Goal: Information Seeking & Learning: Learn about a topic

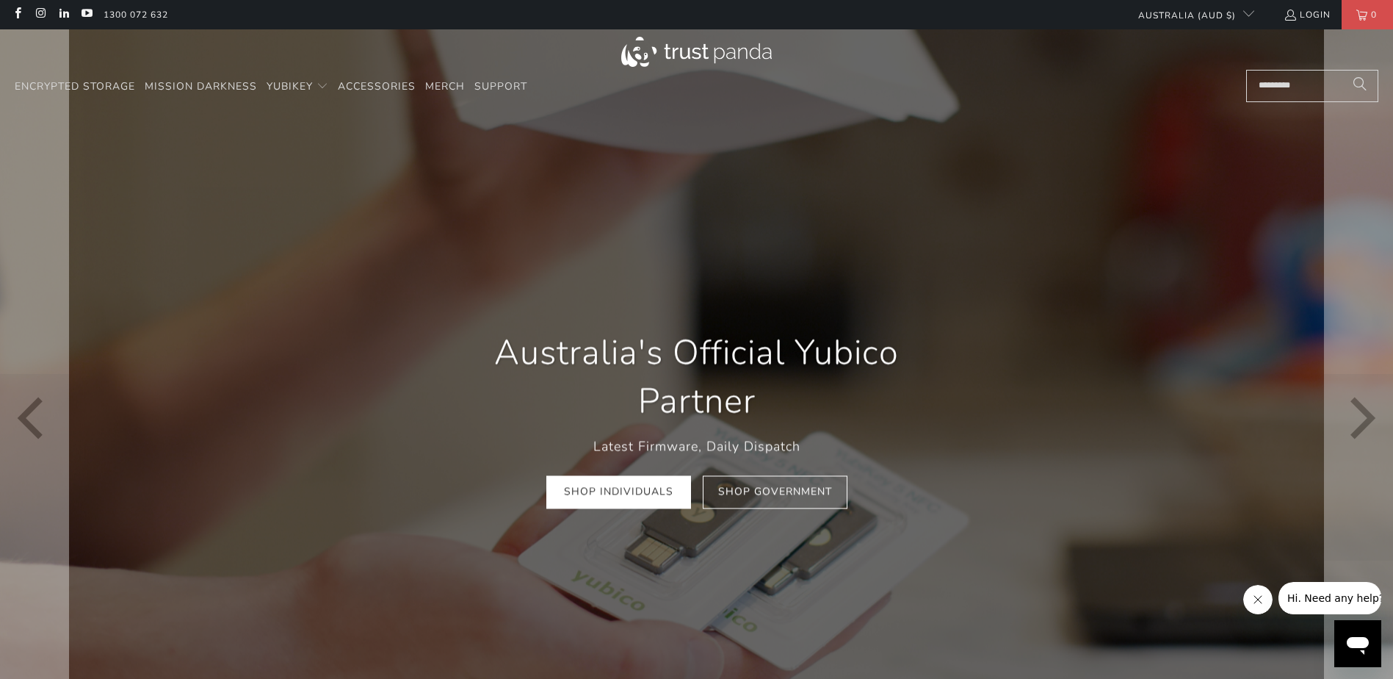
scroll to position [0, 281]
click at [647, 499] on link "Shop Individuals" at bounding box center [618, 492] width 145 height 33
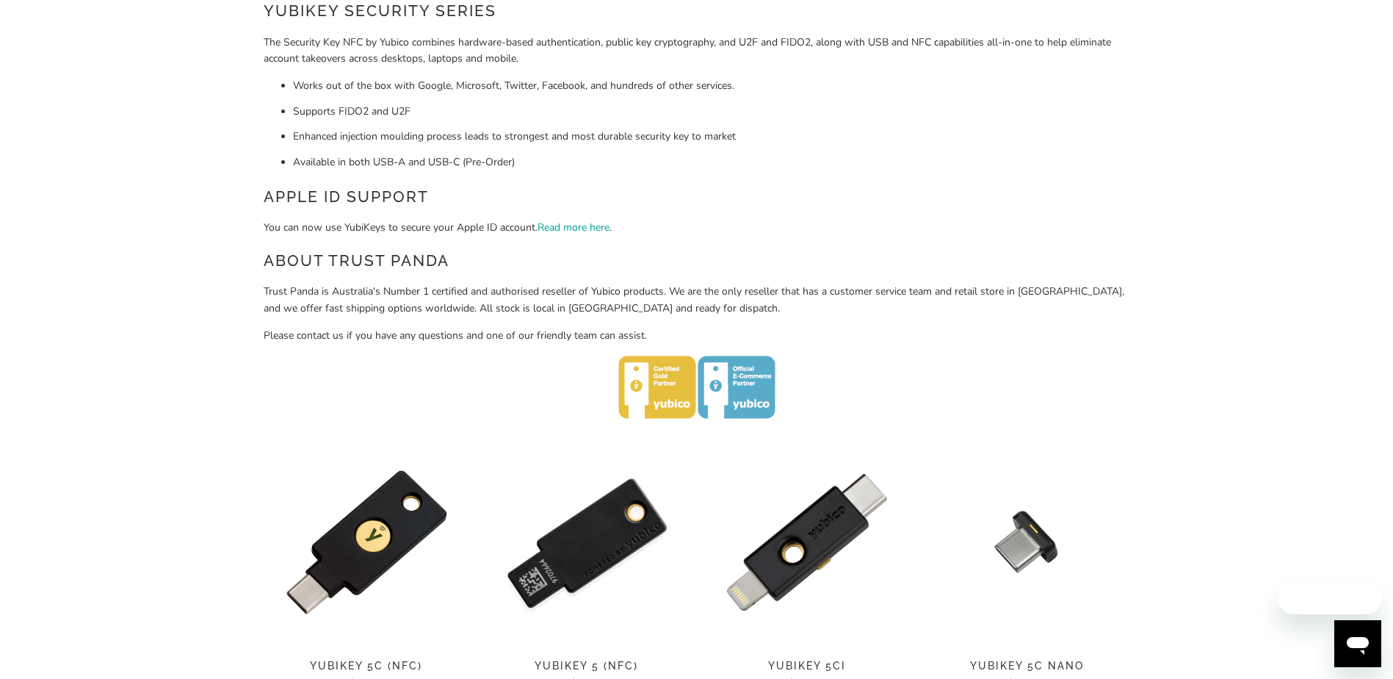
scroll to position [734, 0]
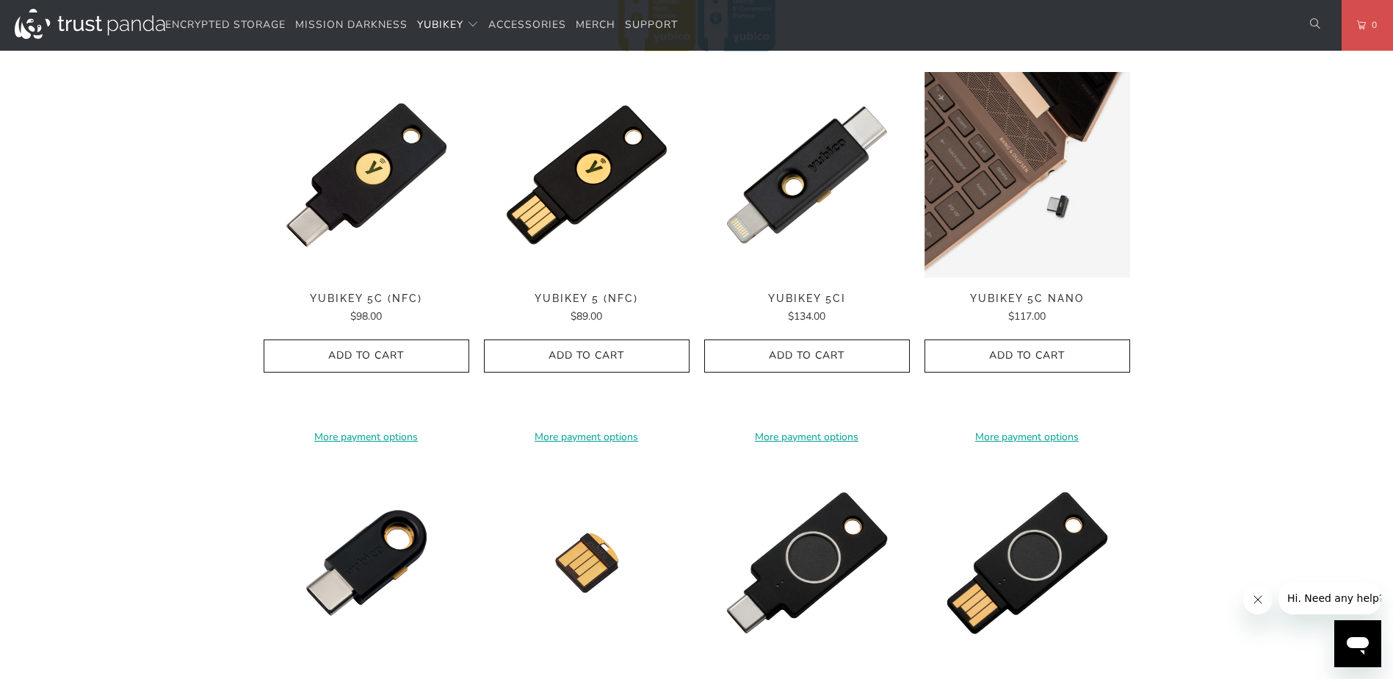
click at [1056, 178] on img at bounding box center [1028, 175] width 206 height 206
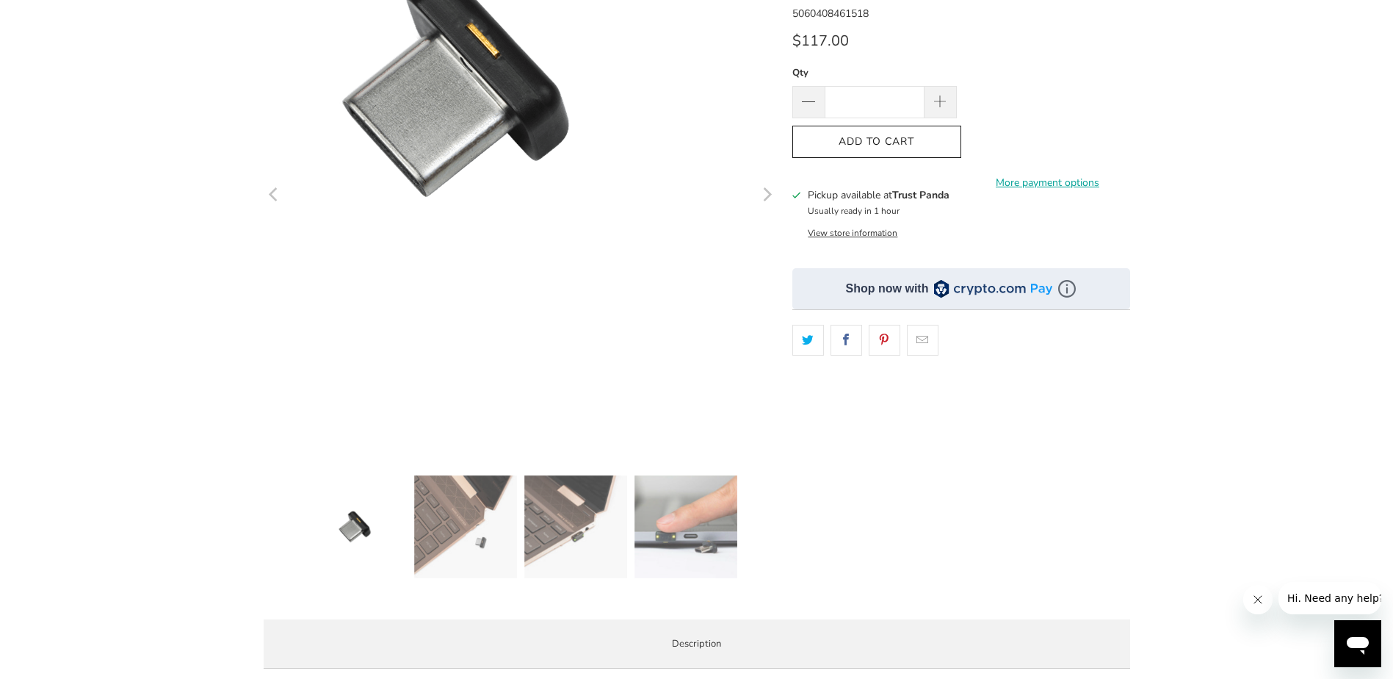
scroll to position [220, 0]
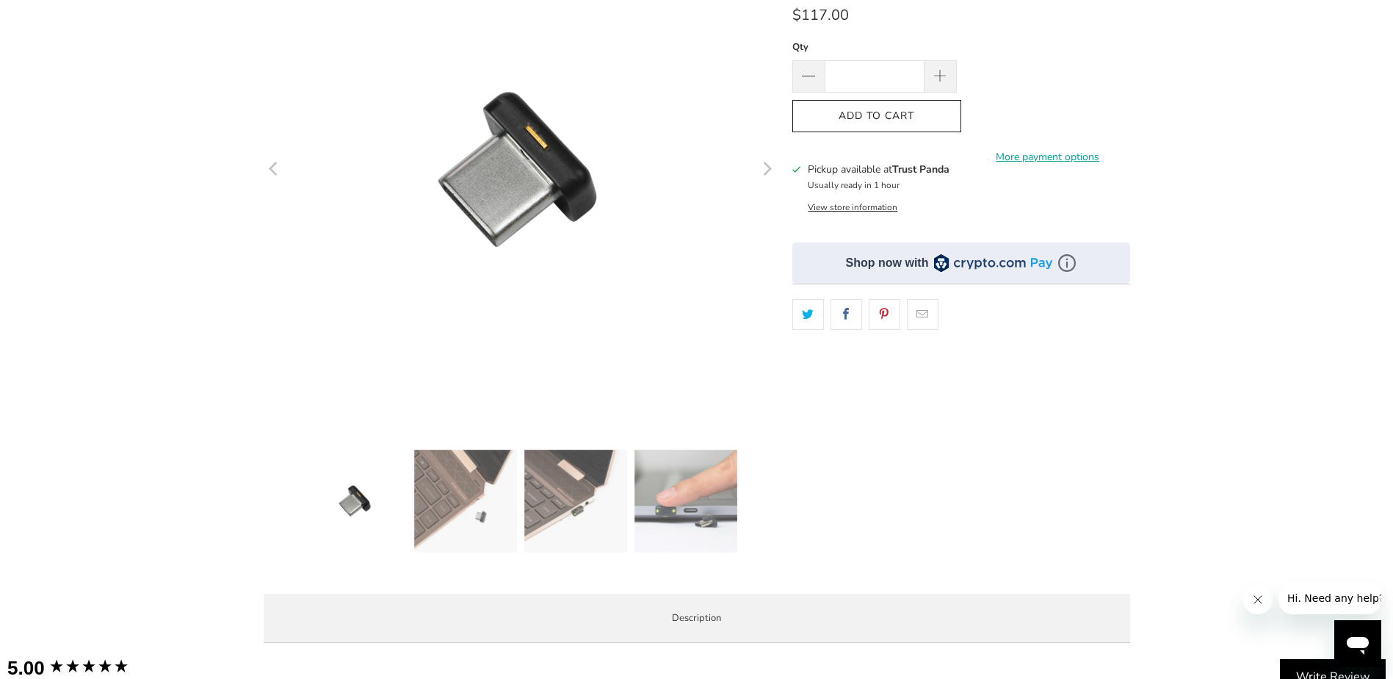
click at [578, 528] on img at bounding box center [575, 500] width 103 height 103
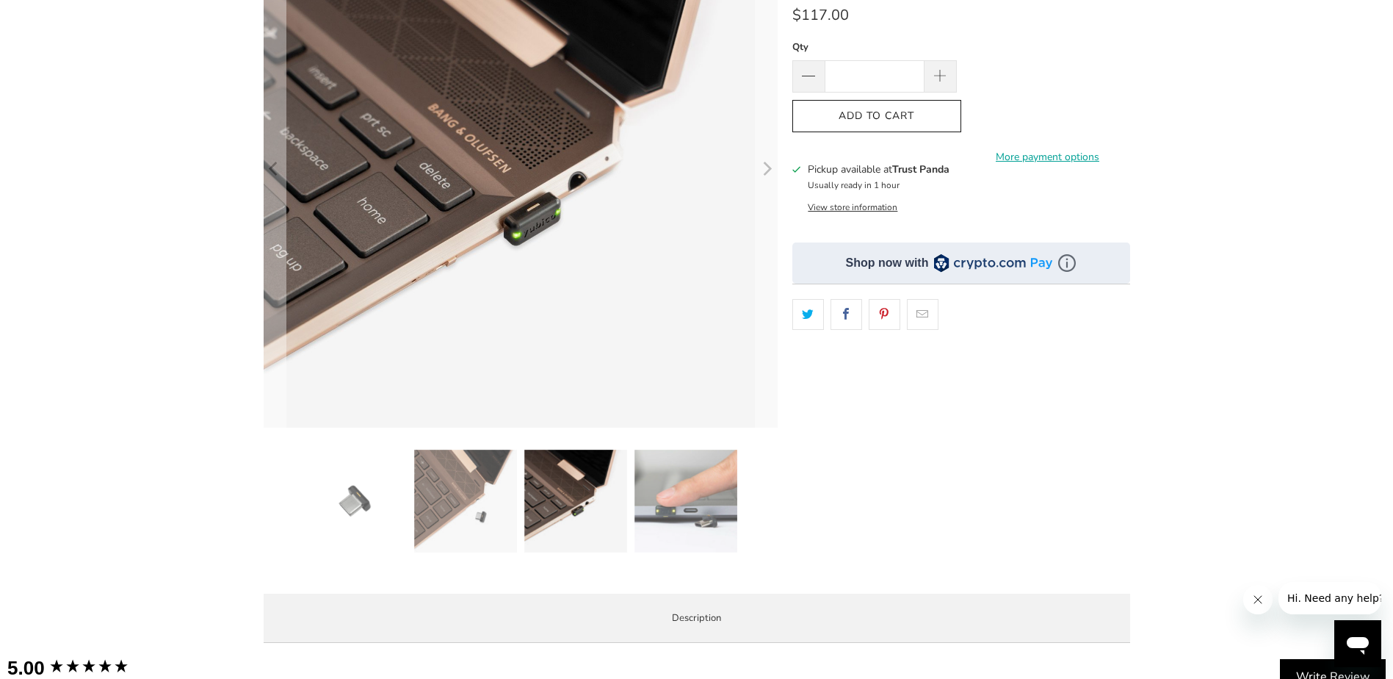
click at [458, 513] on img at bounding box center [465, 500] width 103 height 103
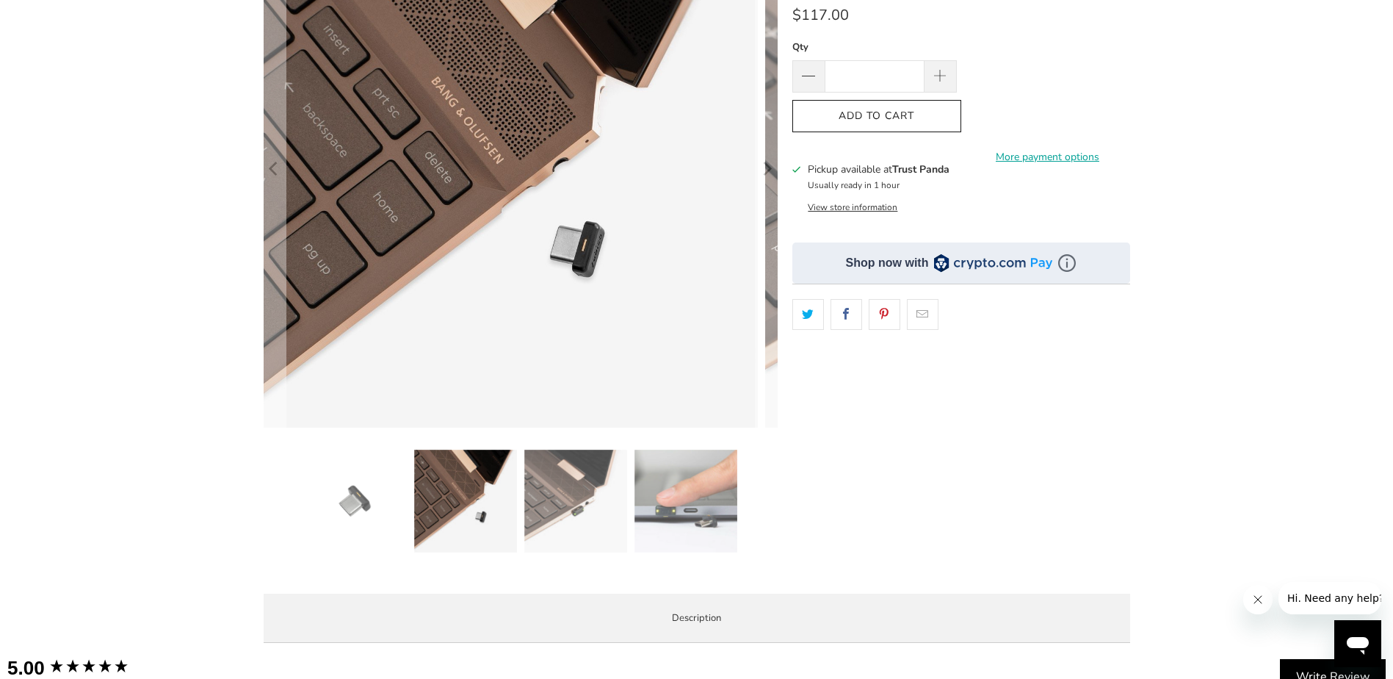
click at [669, 518] on img at bounding box center [685, 500] width 103 height 103
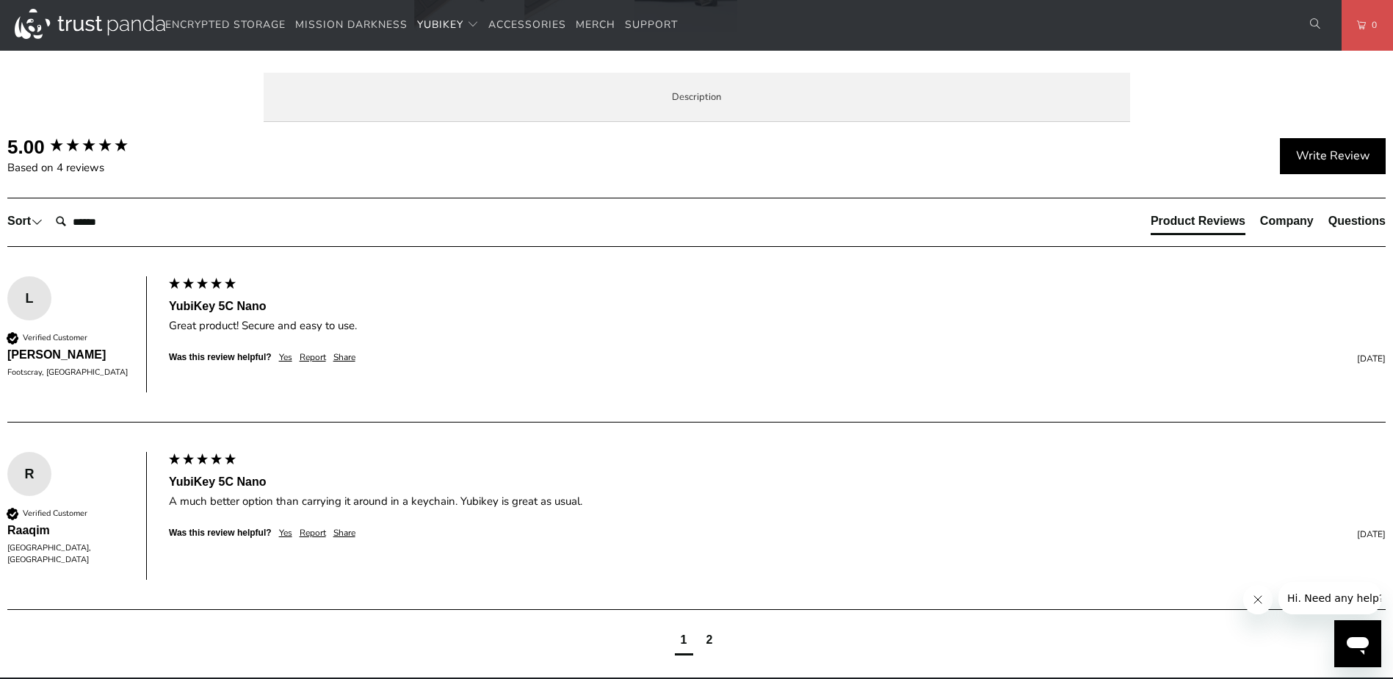
scroll to position [734, 0]
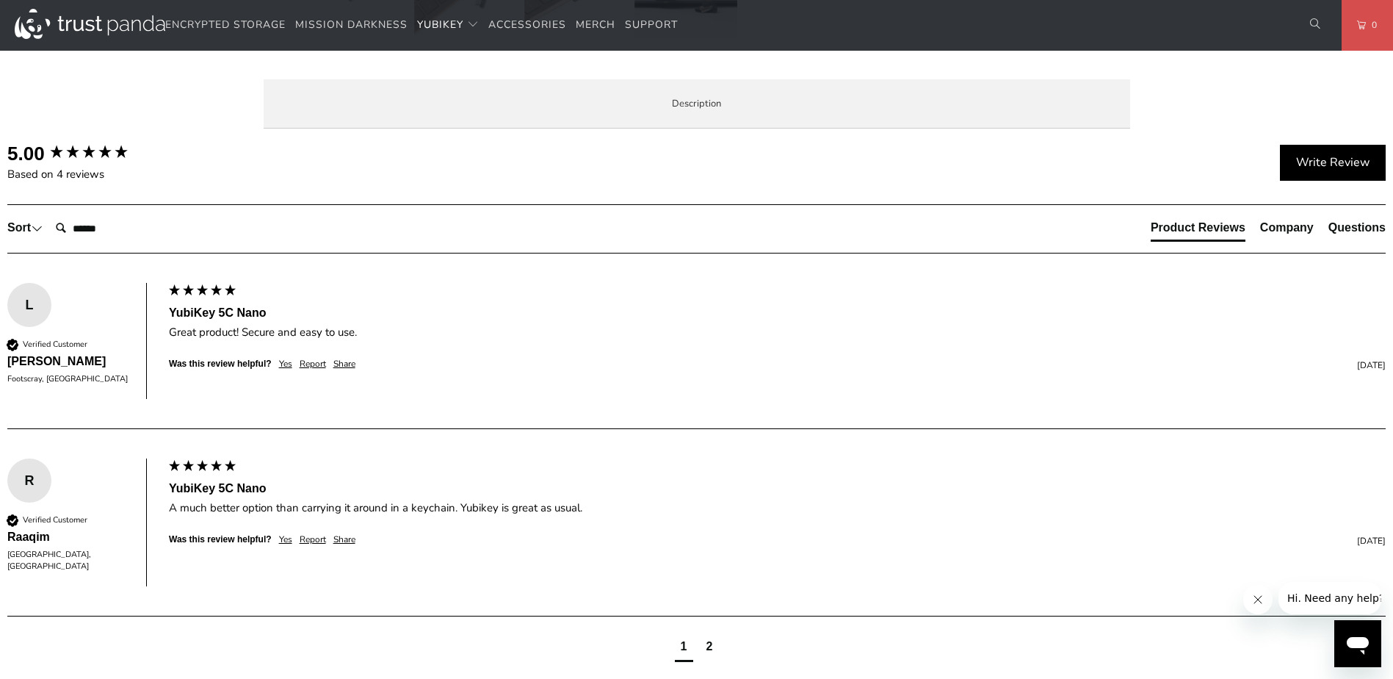
click at [0, 0] on p "The YubiKey 5C Nano is the #1 security key that works with more online services…" at bounding box center [0, 0] width 0 height 0
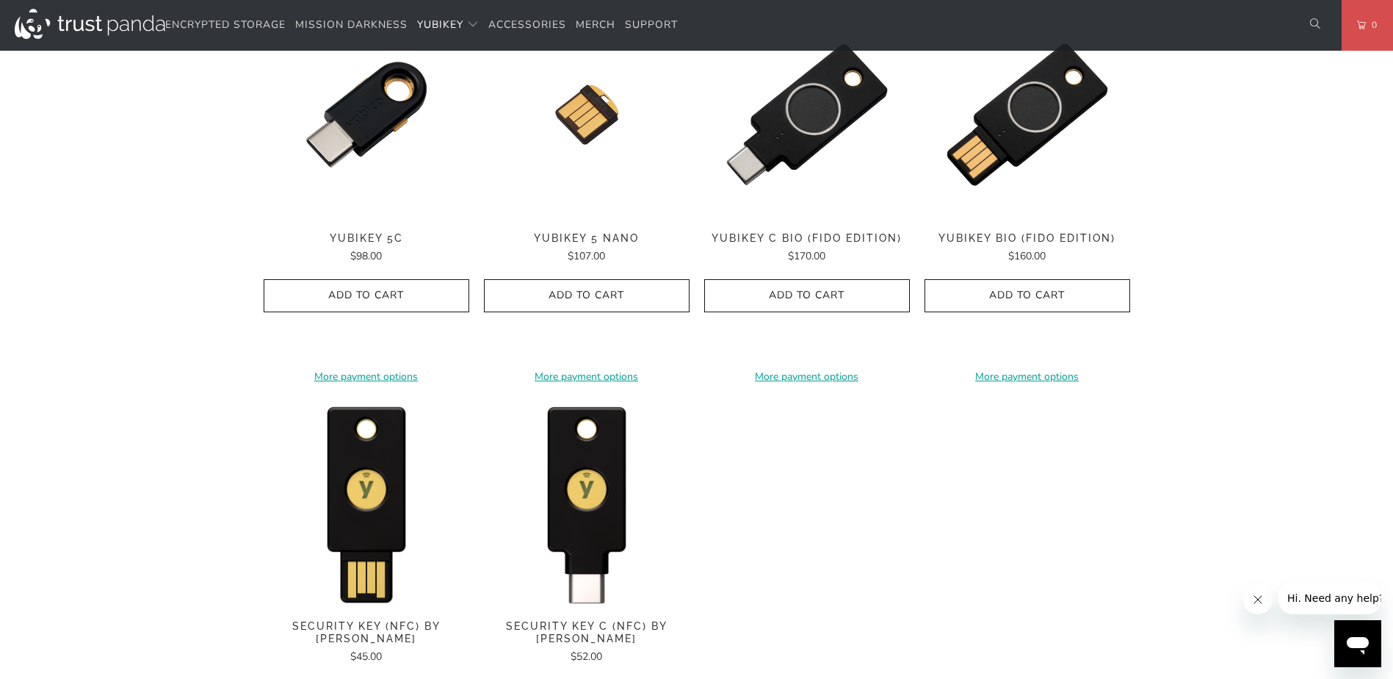
scroll to position [1028, 0]
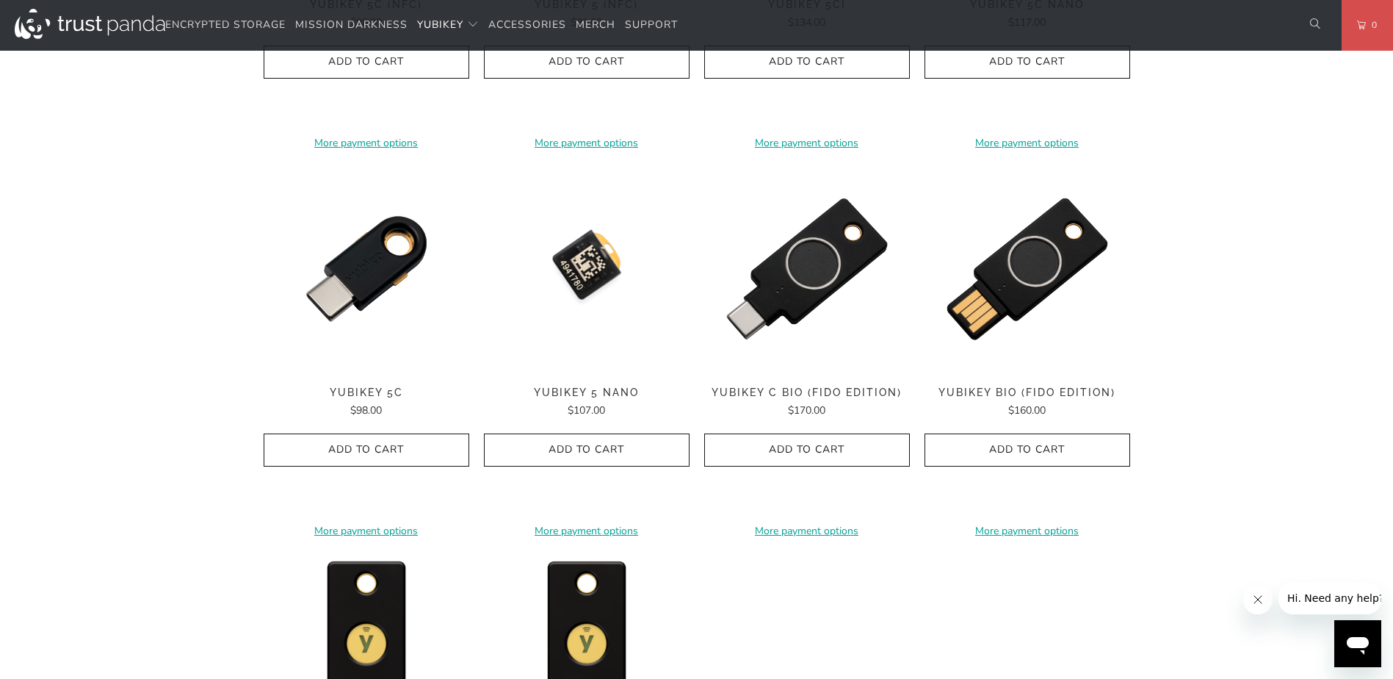
click at [590, 292] on img at bounding box center [587, 269] width 206 height 206
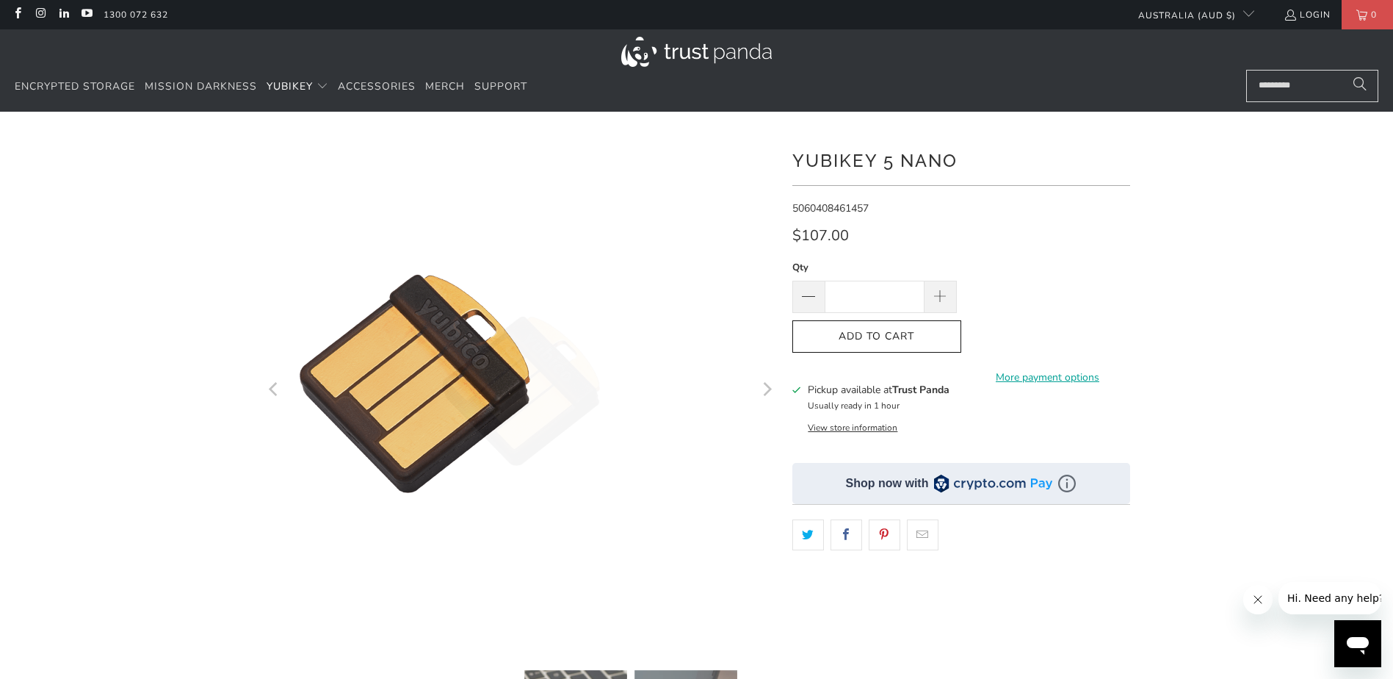
click at [765, 397] on icon "Next" at bounding box center [766, 390] width 14 height 308
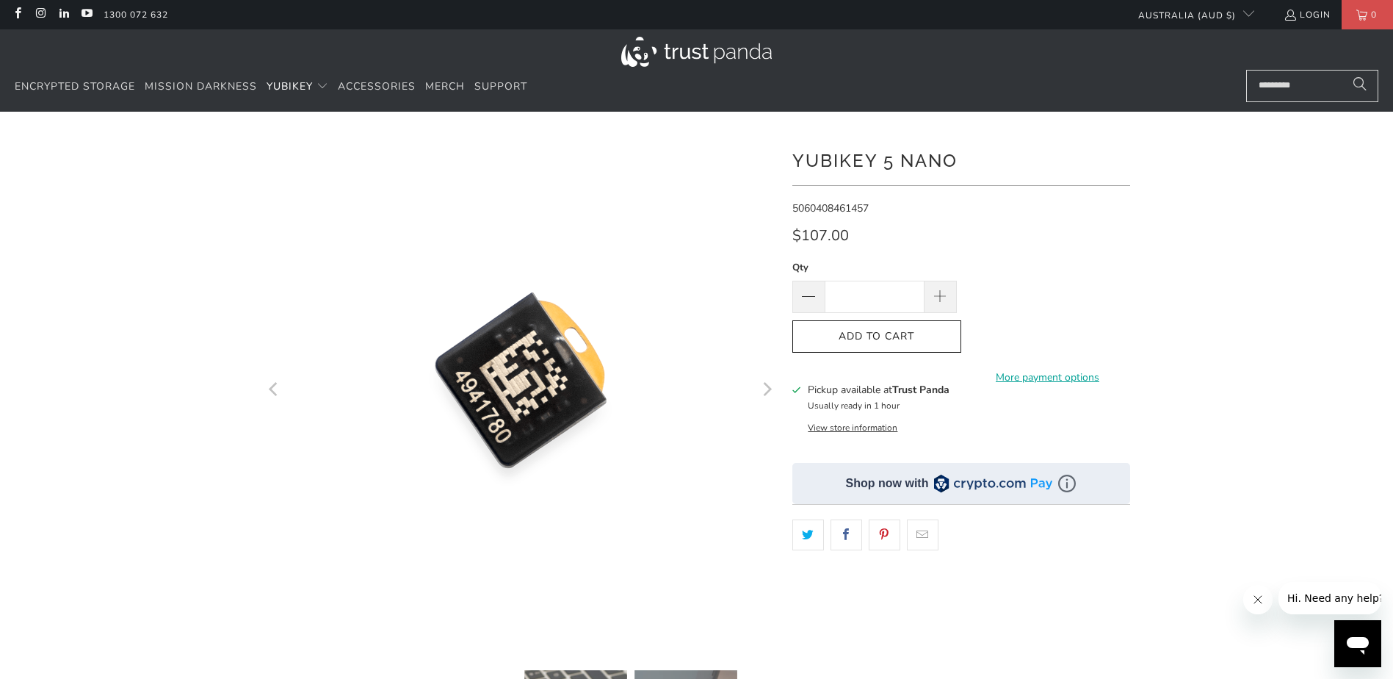
click at [765, 396] on icon "Next" at bounding box center [768, 390] width 9 height 14
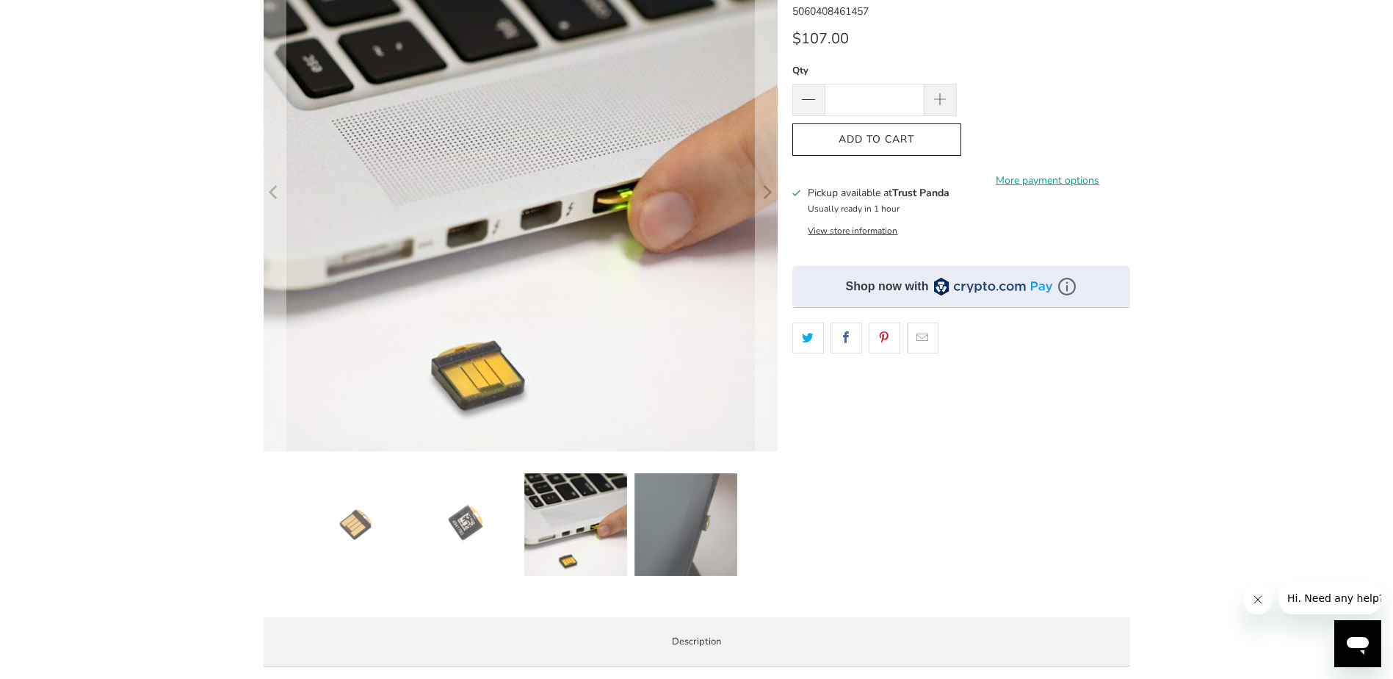
scroll to position [441, 0]
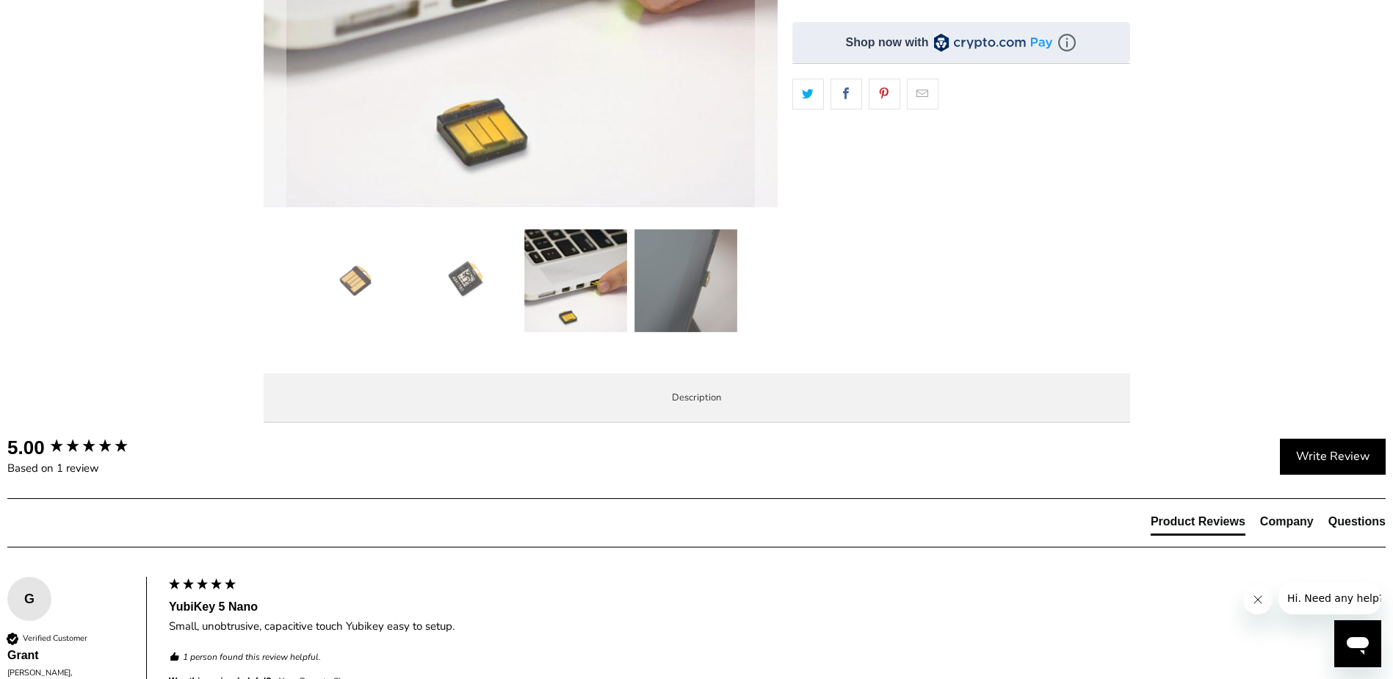
click at [562, 280] on img at bounding box center [575, 280] width 103 height 103
click at [676, 291] on img at bounding box center [685, 280] width 103 height 103
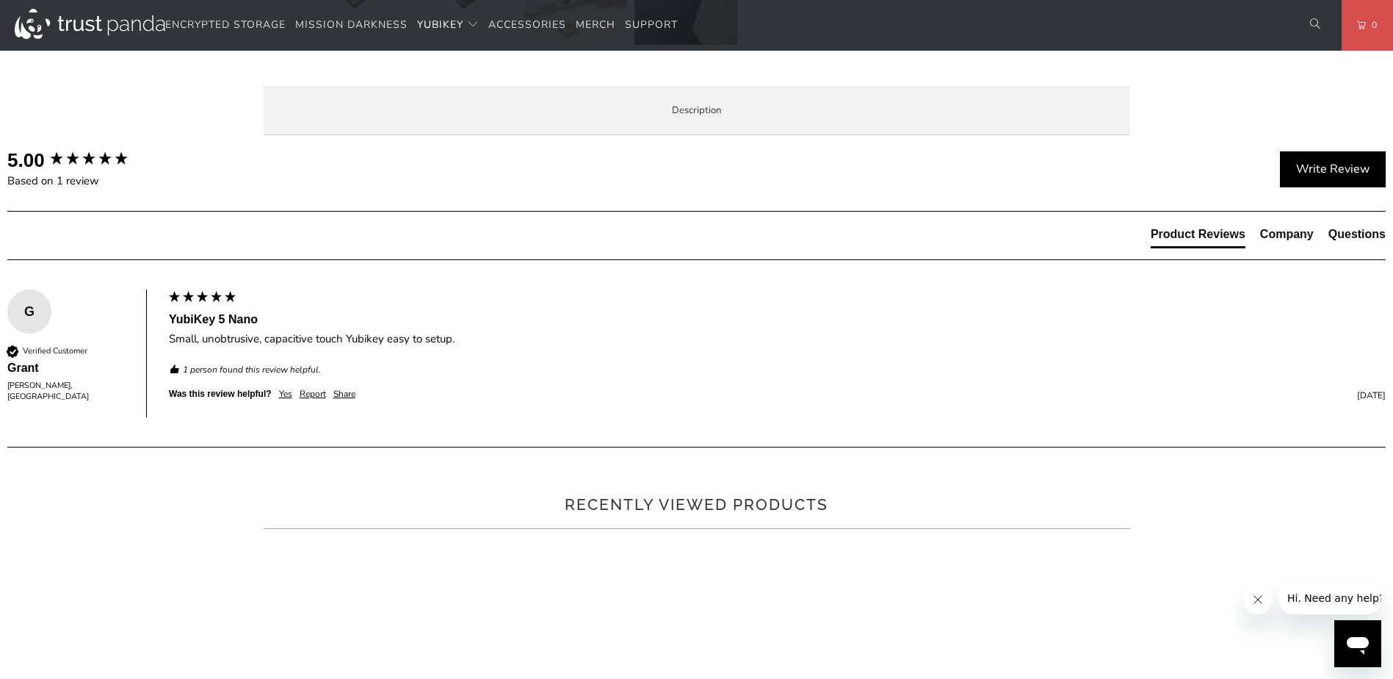
scroll to position [734, 0]
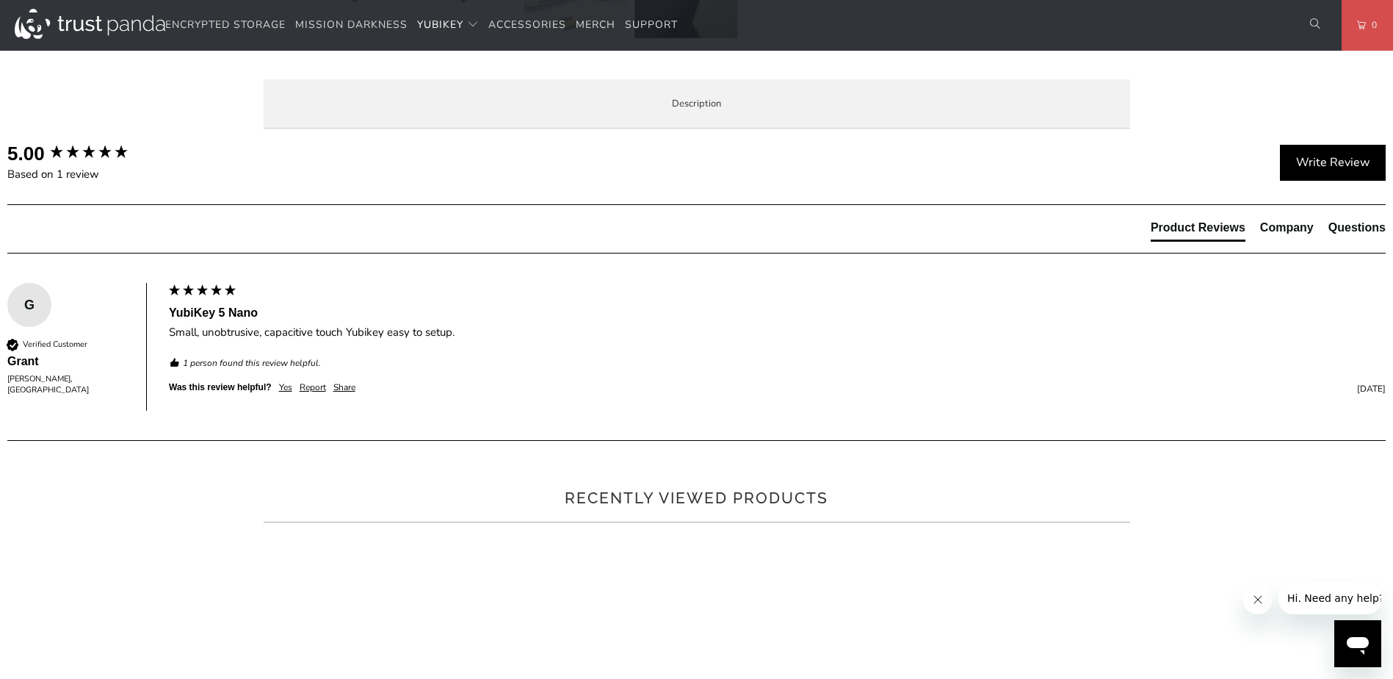
click at [0, 0] on p "The YubiKey 5 Nano is the #1 security key that works with more online services …" at bounding box center [0, 0] width 0 height 0
click at [0, 0] on span "Specifications" at bounding box center [0, 0] width 0 height 0
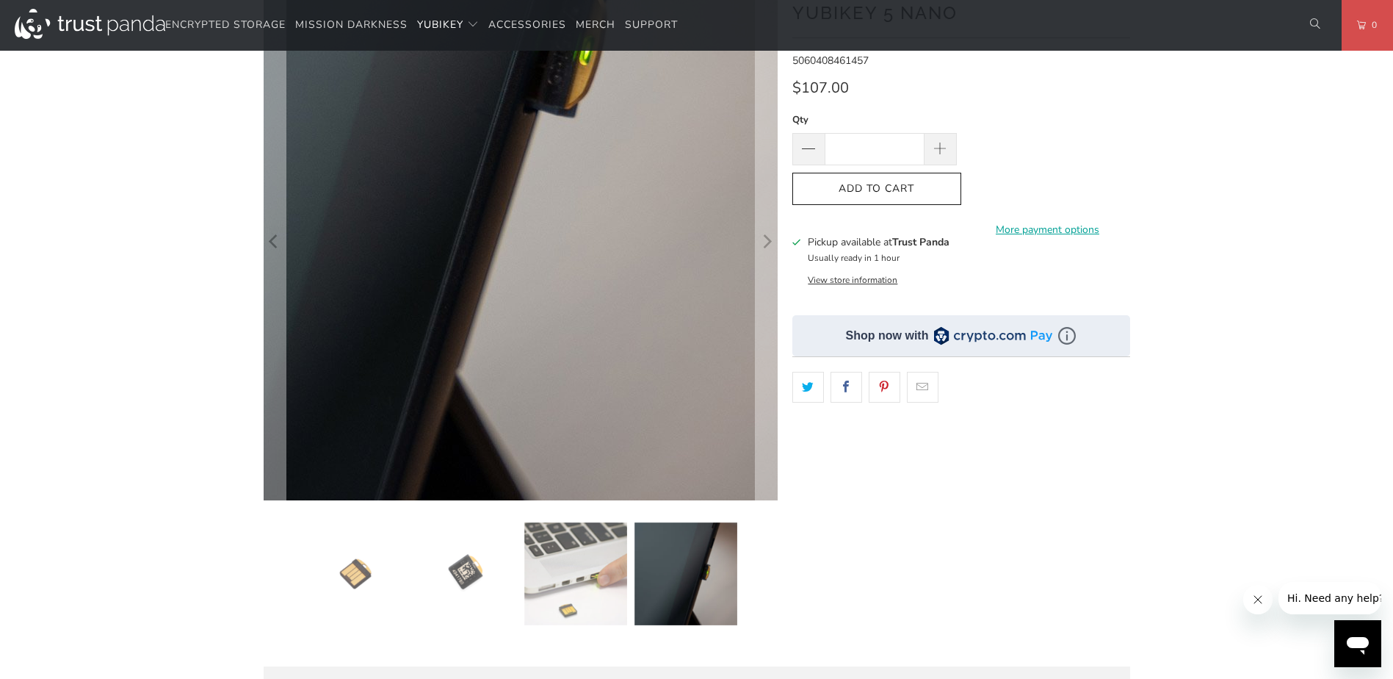
scroll to position [0, 0]
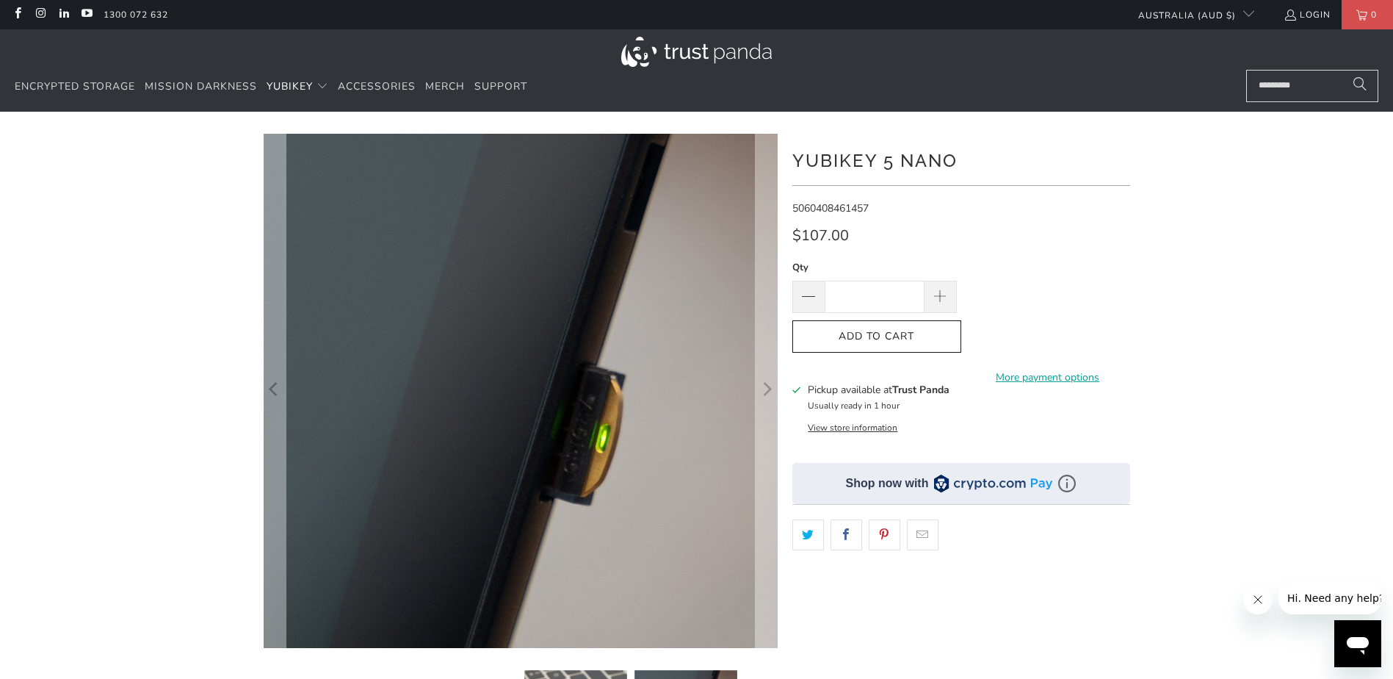
drag, startPoint x: 709, startPoint y: 342, endPoint x: 648, endPoint y: 307, distance: 70.4
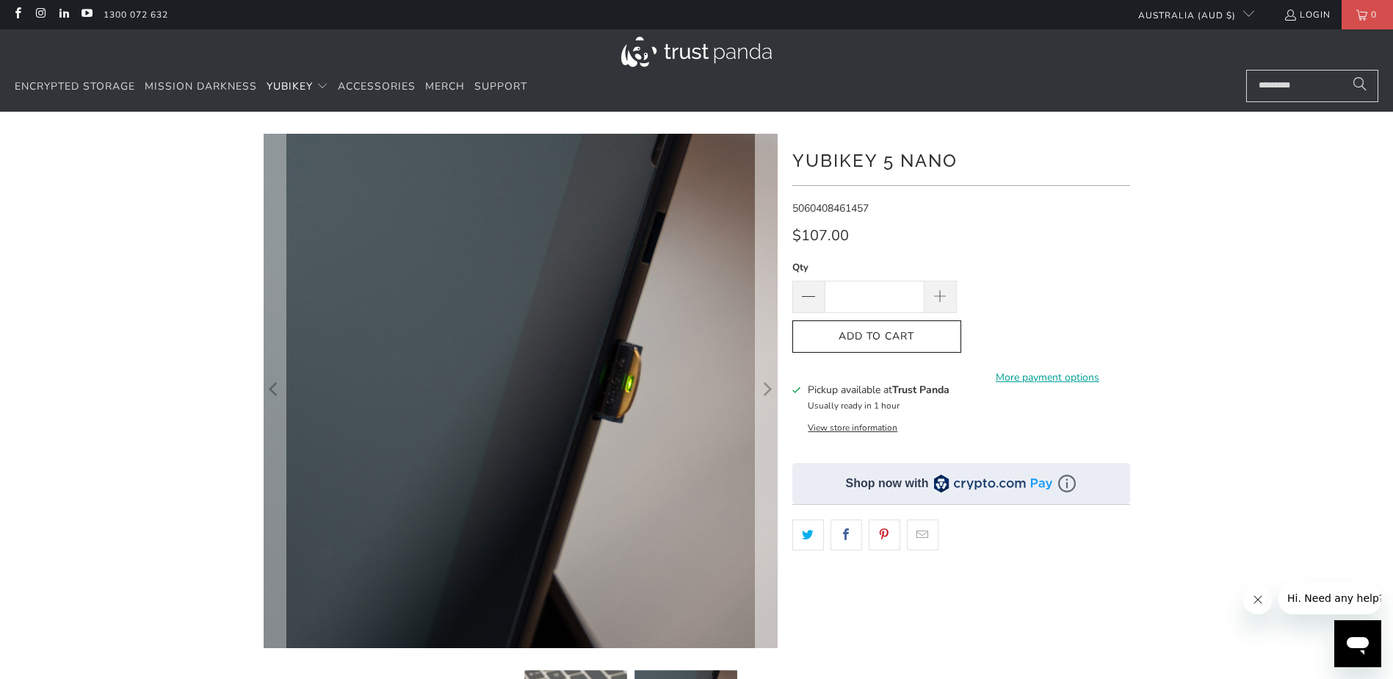
click at [773, 384] on icon "Next" at bounding box center [766, 390] width 14 height 308
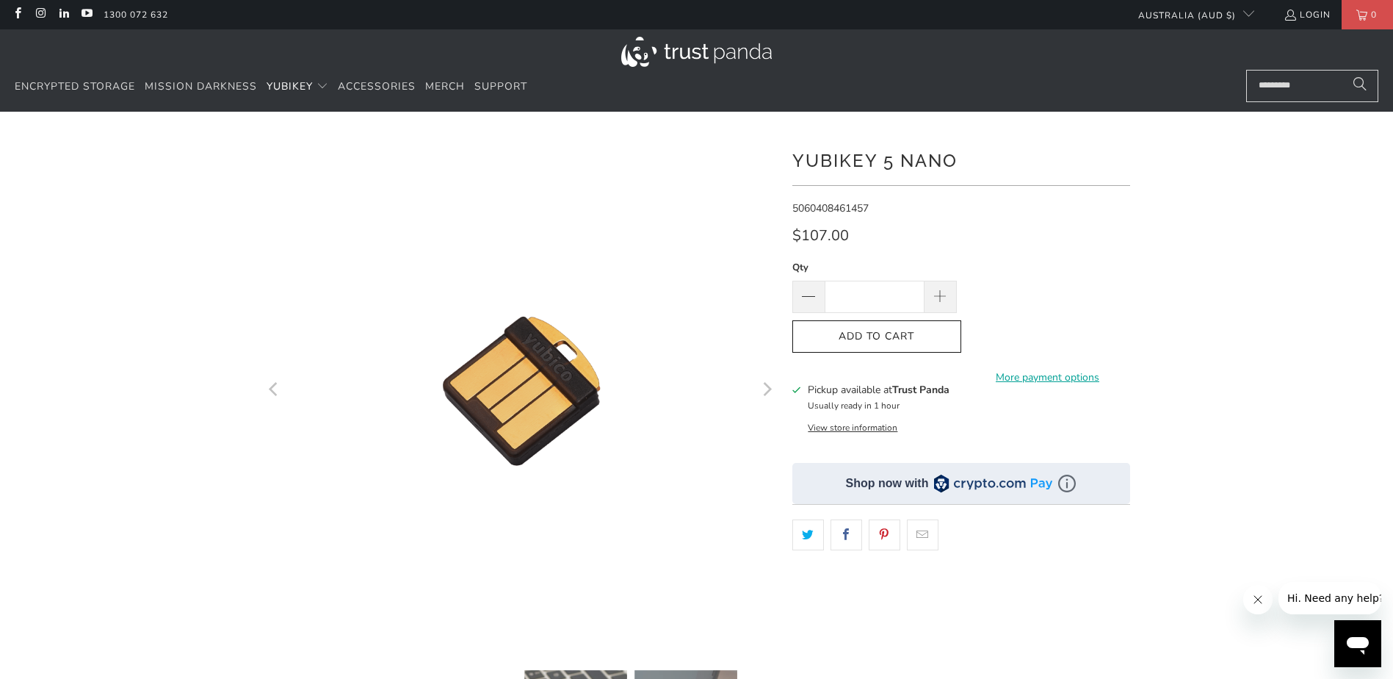
click at [773, 384] on icon "Next" at bounding box center [766, 390] width 14 height 308
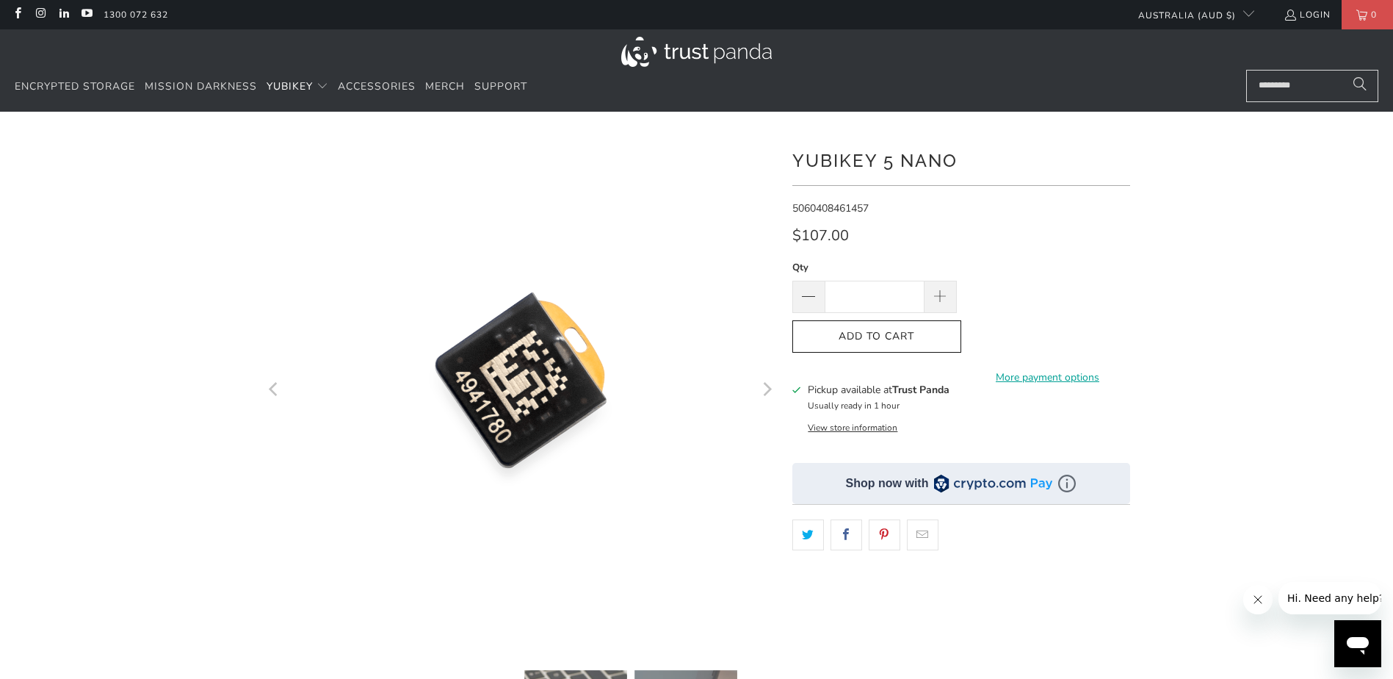
click at [773, 384] on icon "Next" at bounding box center [766, 390] width 14 height 308
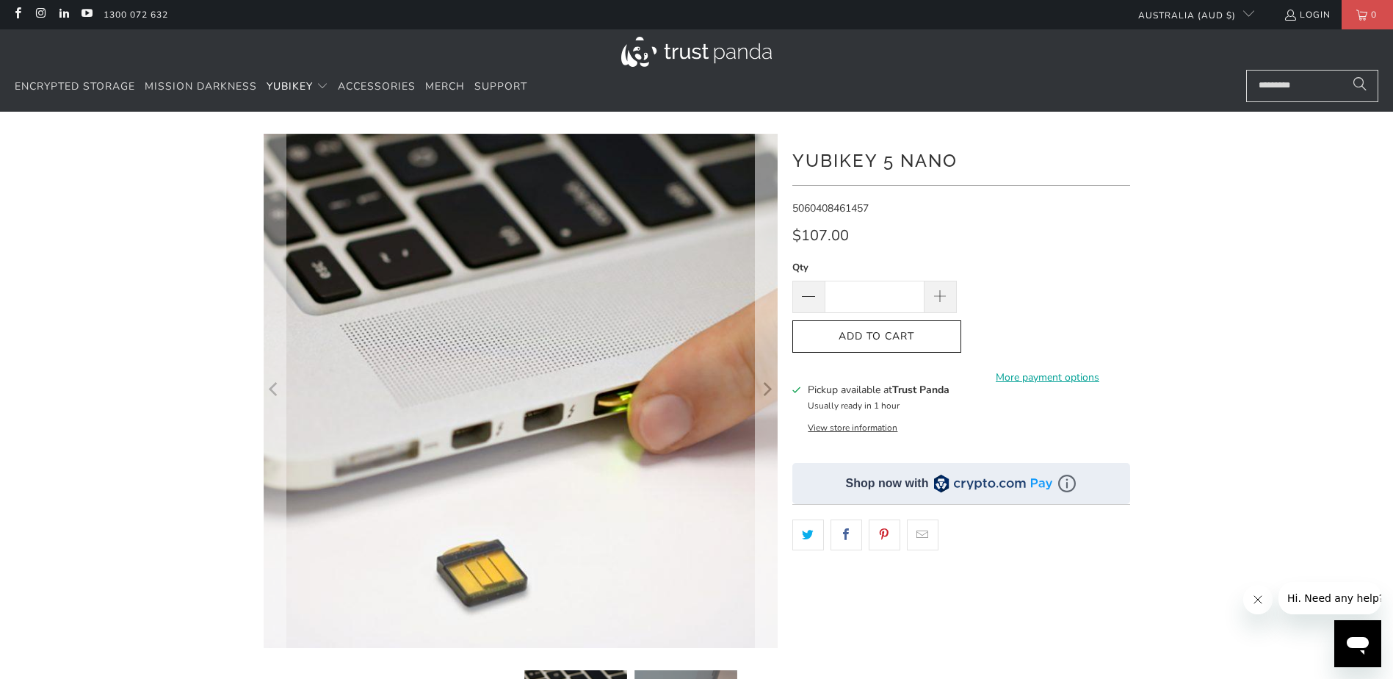
click at [773, 384] on icon "Next" at bounding box center [766, 390] width 14 height 308
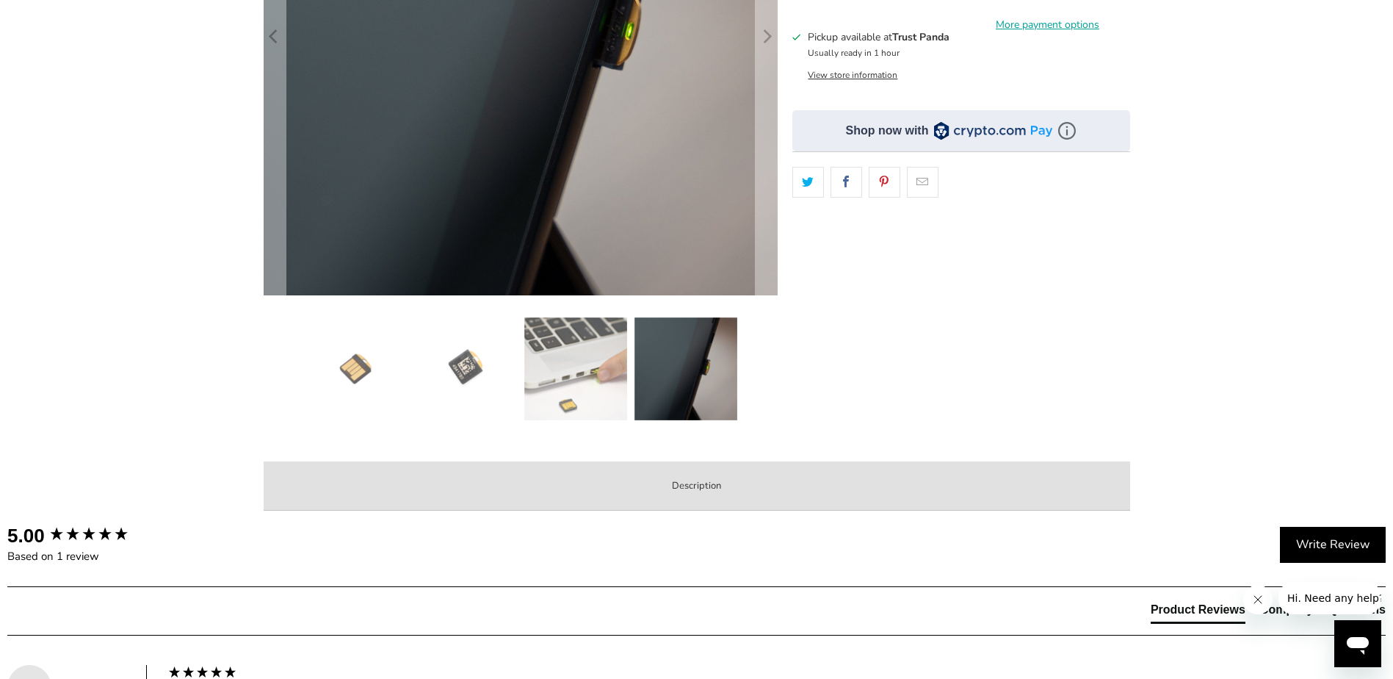
scroll to position [514, 0]
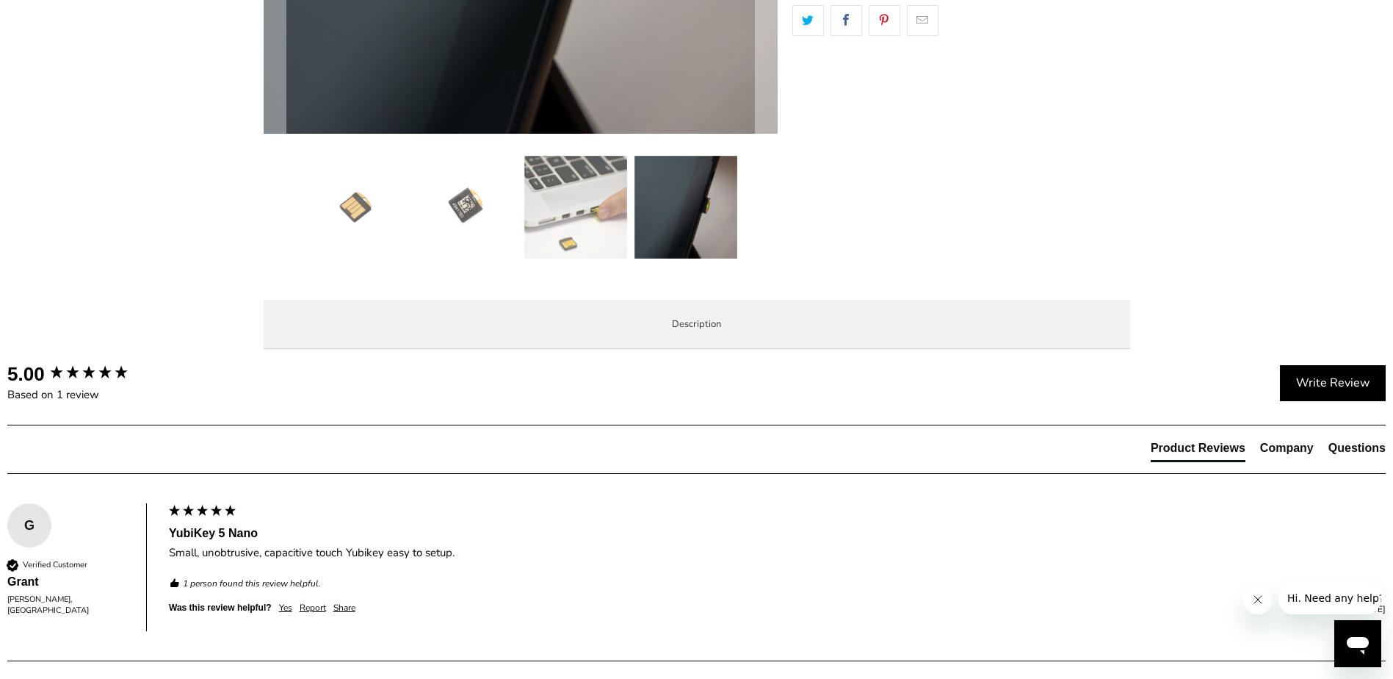
click at [0, 0] on li "Enterprise and Government" at bounding box center [0, 0] width 0 height 0
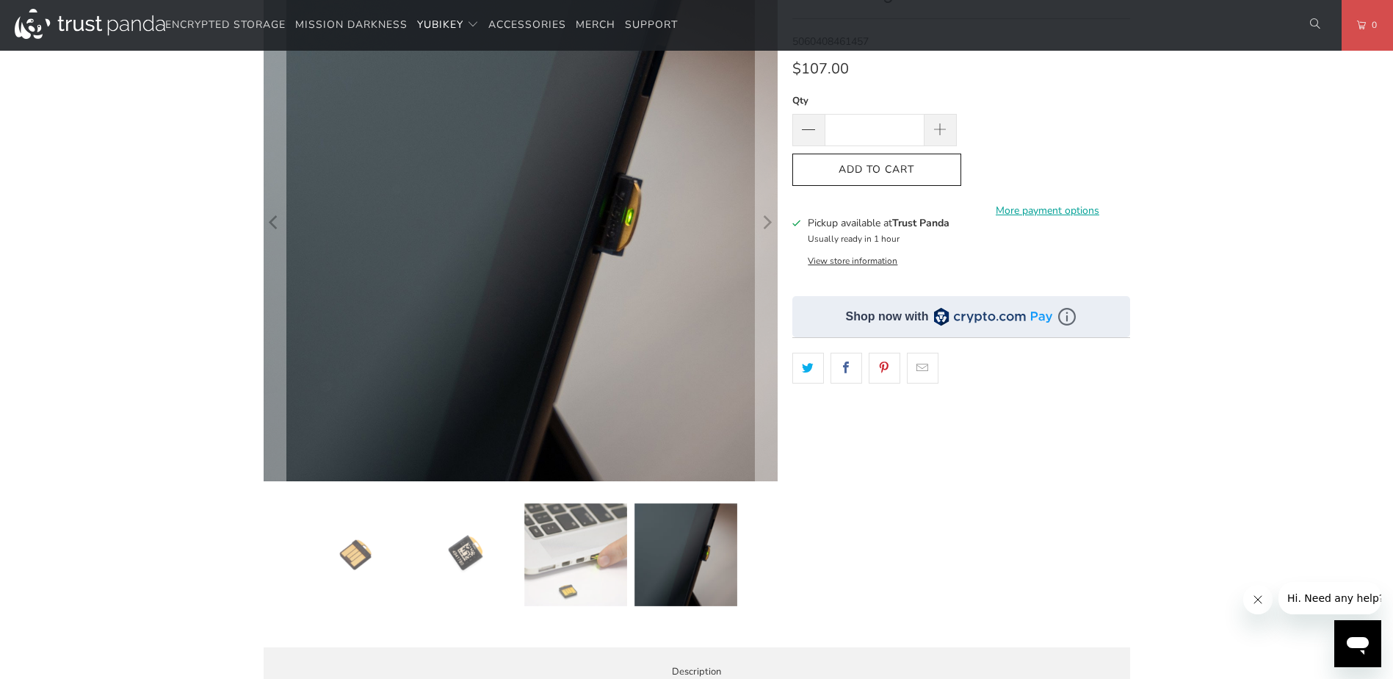
scroll to position [0, 0]
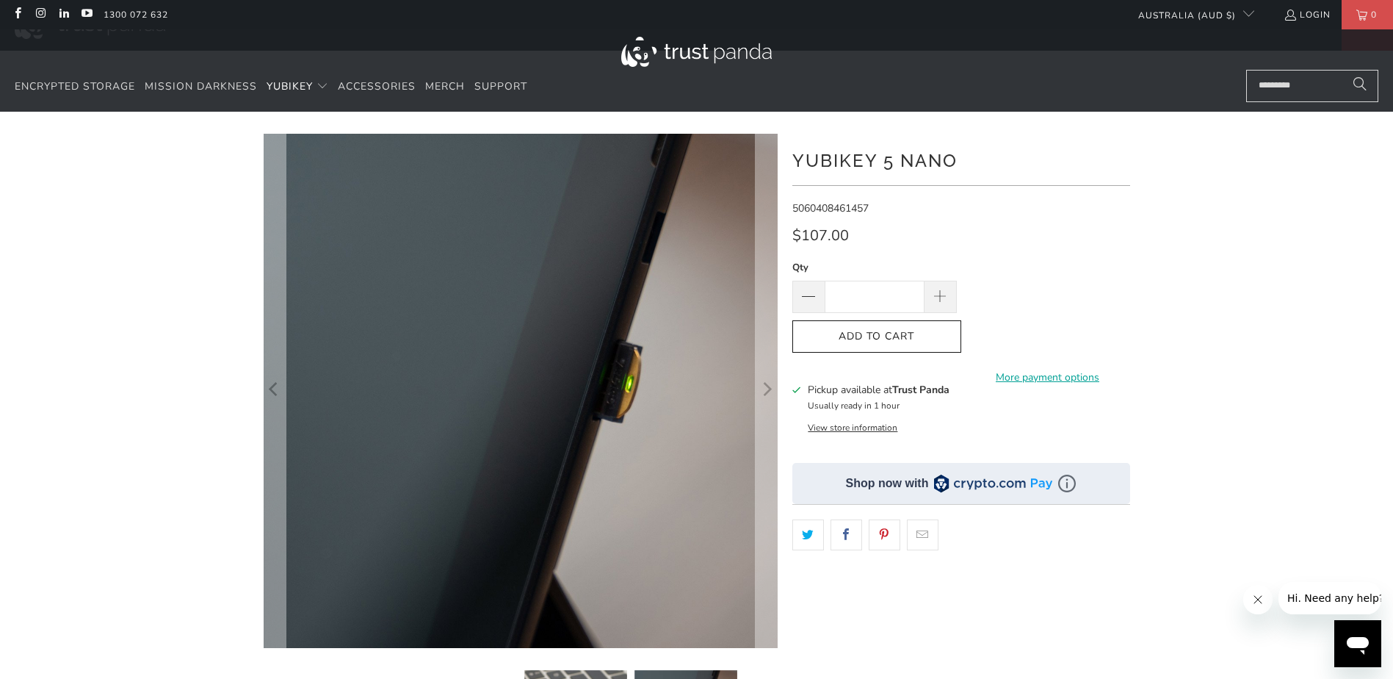
drag, startPoint x: 692, startPoint y: 225, endPoint x: 672, endPoint y: 163, distance: 65.5
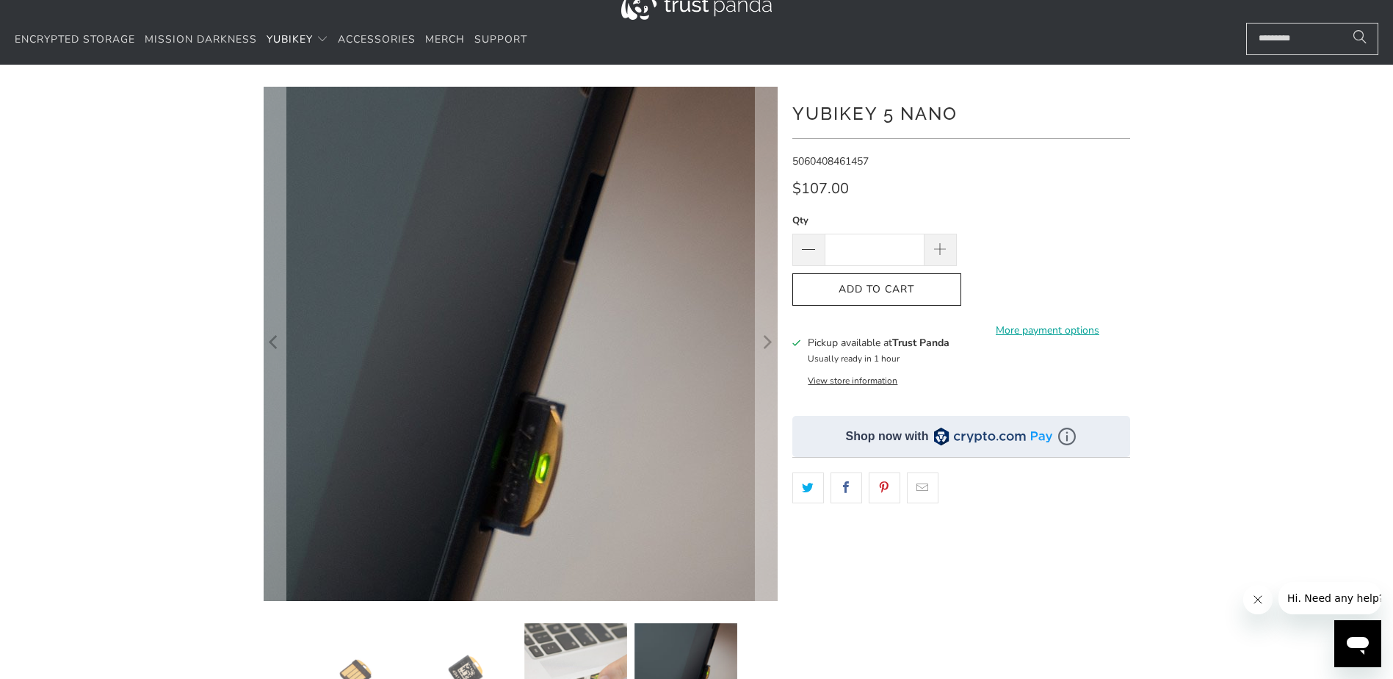
scroll to position [73, 0]
